Goal: Subscribe to service/newsletter

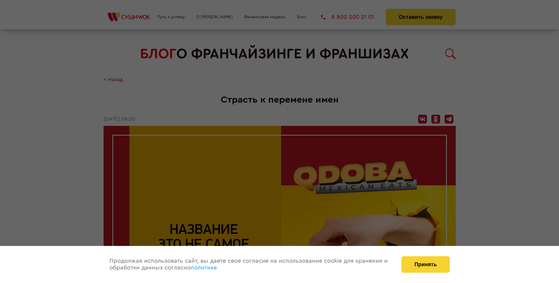
scroll to position [566, 0]
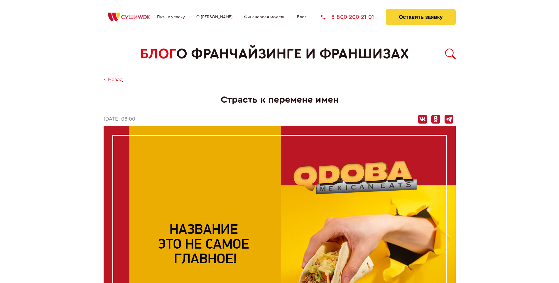
scroll to position [566, 0]
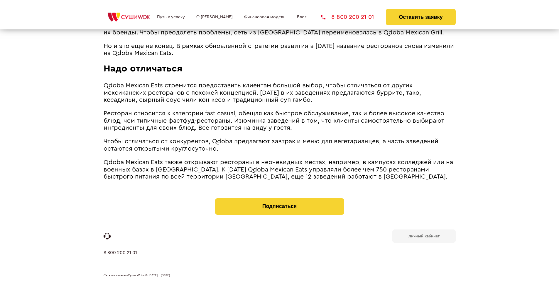
click at [424, 235] on b "Личный кабинет" at bounding box center [424, 236] width 31 height 4
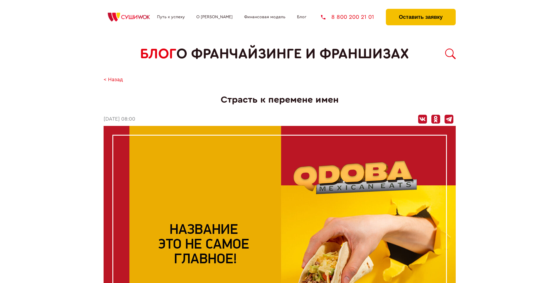
click at [421, 10] on button "Оставить заявку" at bounding box center [421, 17] width 70 height 16
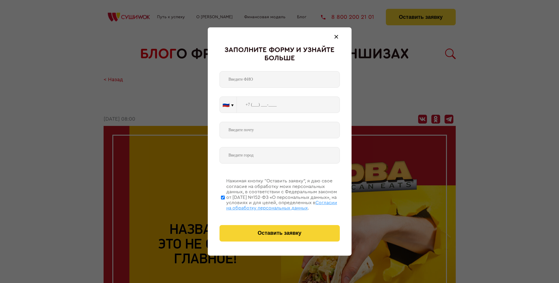
click at [272, 204] on span "Согласии на обработку персональных данных" at bounding box center [281, 205] width 111 height 10
click at [225, 204] on input "Нажимая кнопку “Оставить заявку”, я даю свое согласие на обработку моих персона…" at bounding box center [223, 197] width 4 height 47
checkbox input "false"
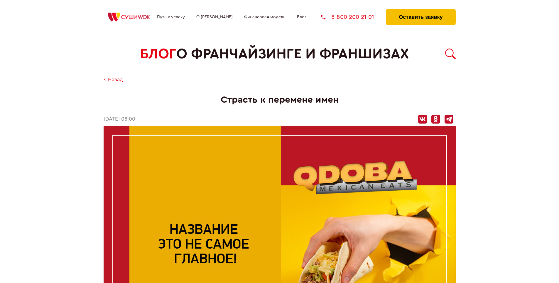
click at [421, 10] on button "Оставить заявку" at bounding box center [421, 17] width 70 height 16
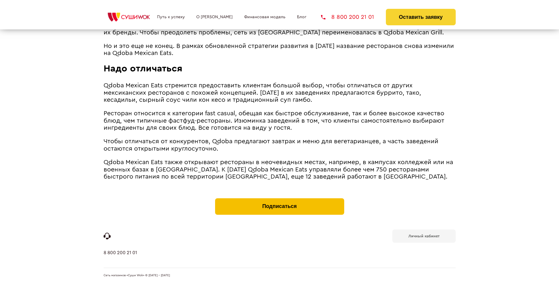
click at [280, 199] on button "Подписаться" at bounding box center [279, 206] width 129 height 16
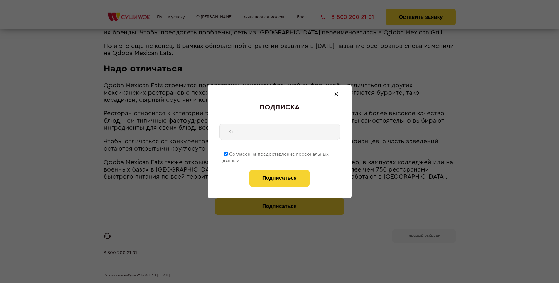
click at [276, 153] on span "Согласен на предоставление персональных данных" at bounding box center [276, 157] width 106 height 11
click at [228, 153] on input "Согласен на предоставление персональных данных" at bounding box center [226, 154] width 4 height 4
checkbox input "false"
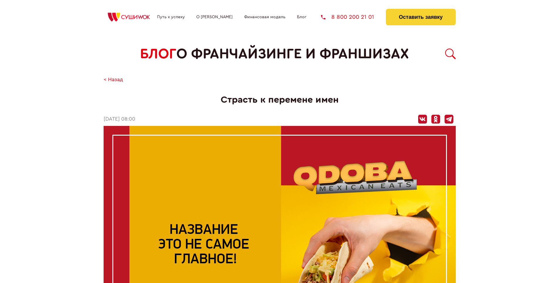
scroll to position [566, 0]
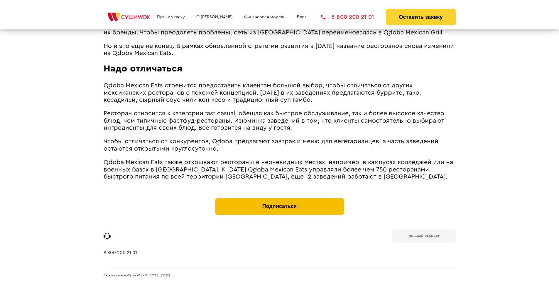
click at [280, 199] on button "Подписаться" at bounding box center [279, 206] width 129 height 16
